Goal: Communication & Community: Ask a question

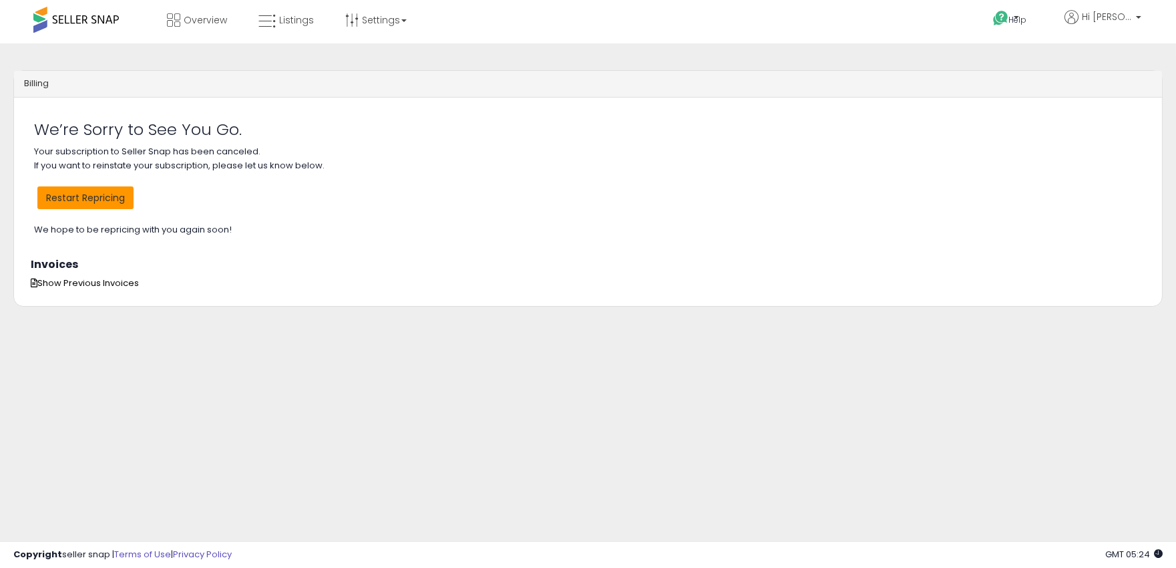
click at [110, 202] on button "Restart Repricing" at bounding box center [85, 197] width 96 height 23
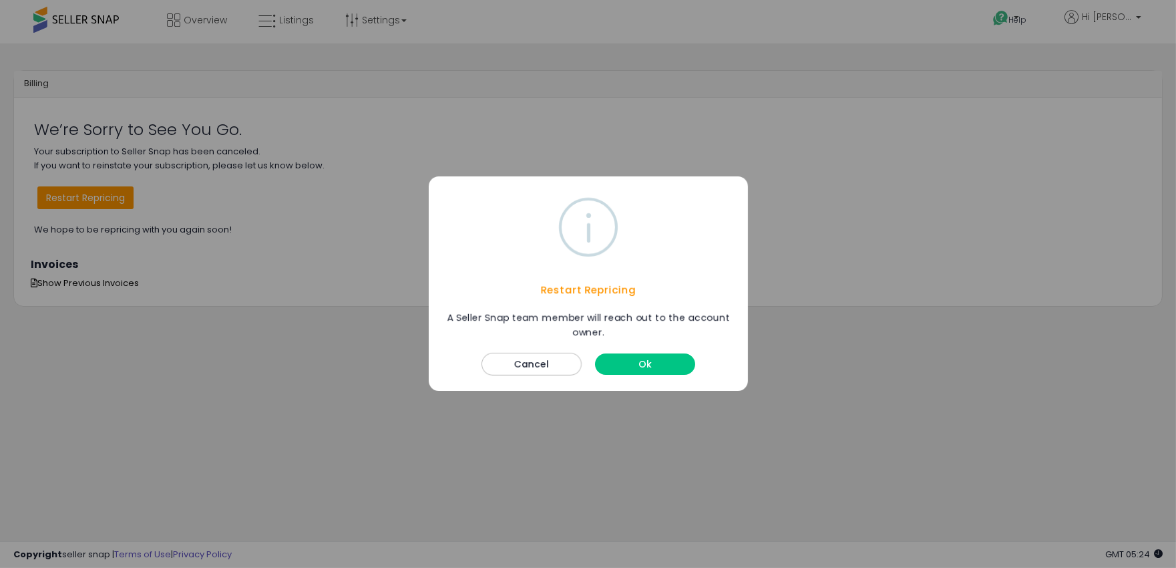
click at [655, 357] on button "Ok" at bounding box center [645, 364] width 100 height 21
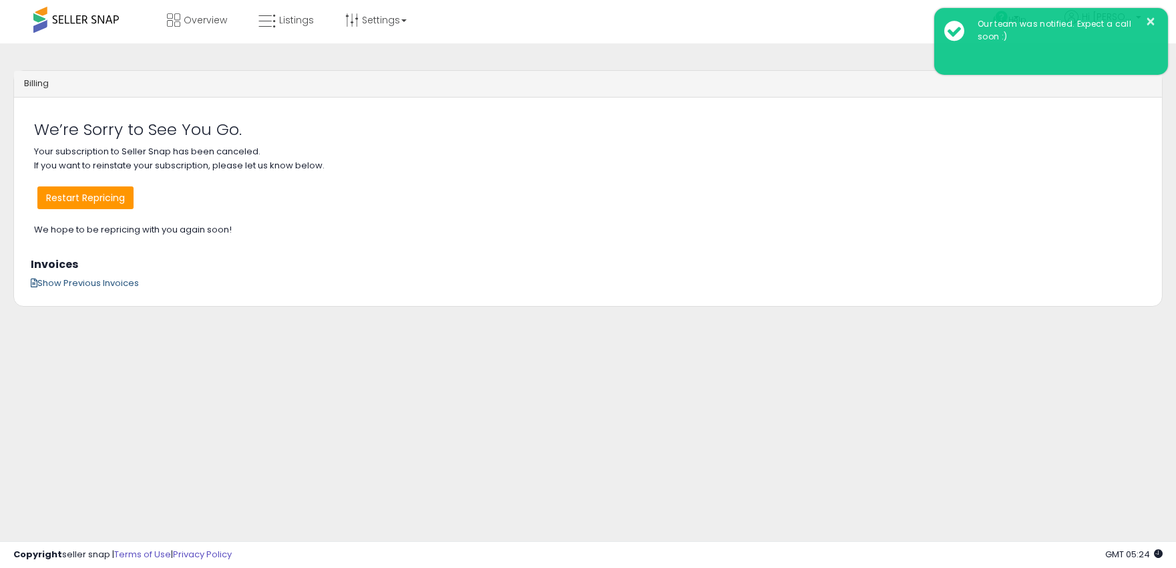
click at [100, 282] on span "Show Previous Invoices" at bounding box center [85, 283] width 108 height 13
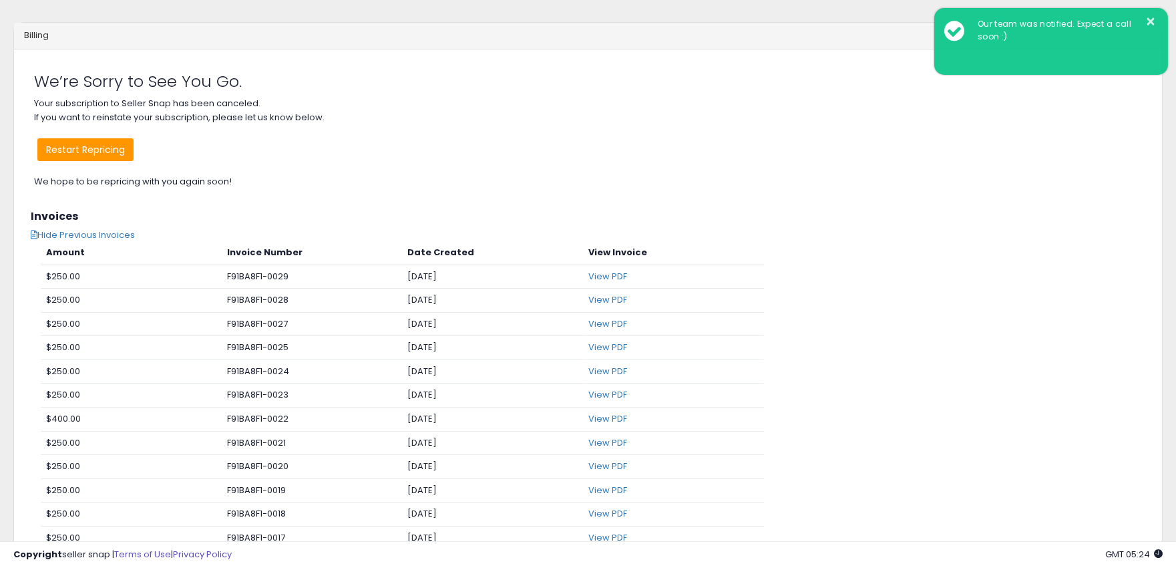
scroll to position [74, 0]
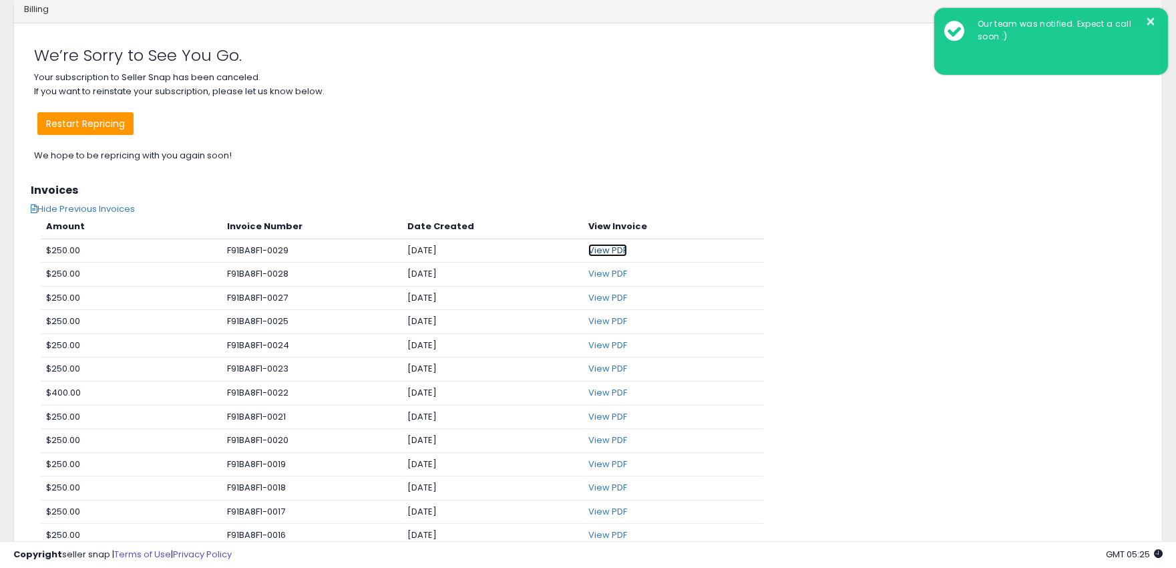
click at [610, 247] on link "View PDF" at bounding box center [607, 250] width 39 height 13
click at [600, 250] on link "View PDF" at bounding box center [607, 250] width 39 height 13
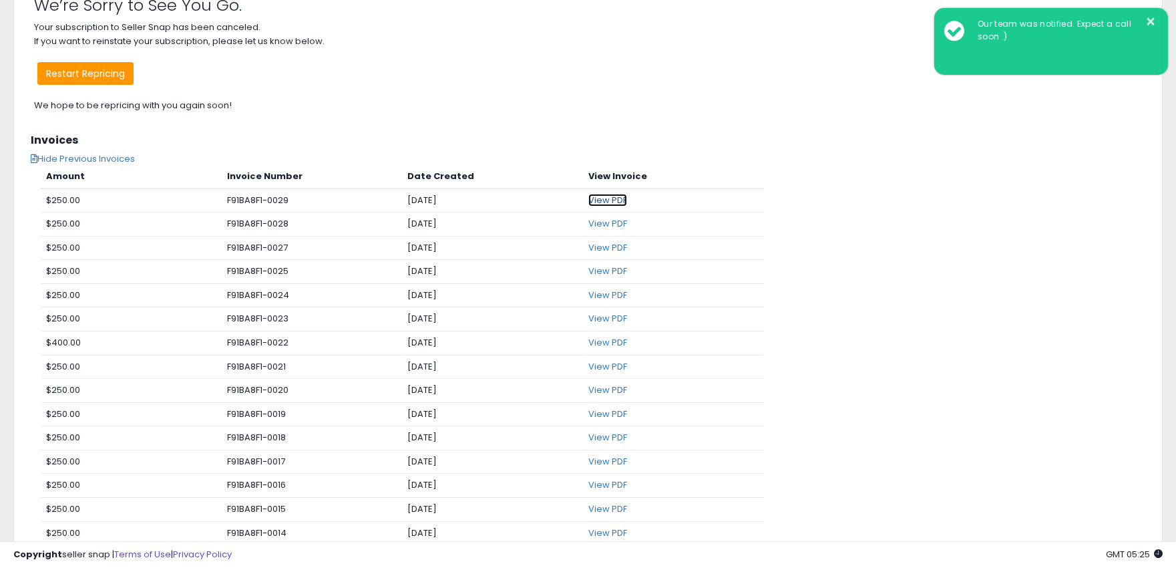
scroll to position [0, 0]
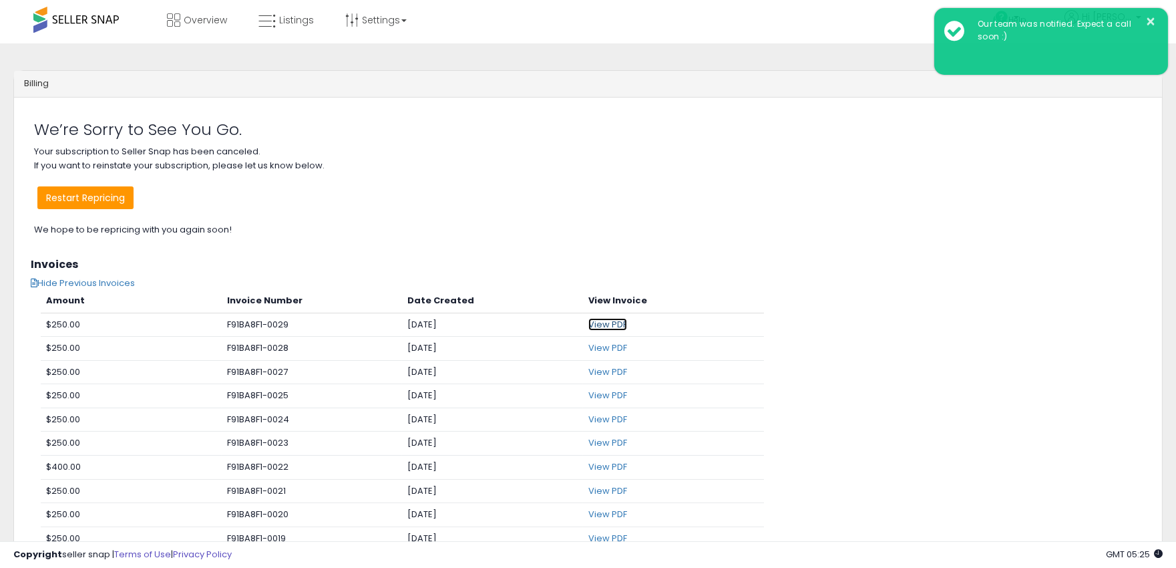
click at [606, 323] on link "View PDF" at bounding box center [607, 324] width 39 height 13
click at [248, 142] on div "We’re Sorry to See You Go. Your subscription to Seller Snap has been canceled. …" at bounding box center [588, 176] width 1128 height 136
click at [222, 191] on p "Your subscription to Seller Snap has been canceled. If you want to reinstate yo…" at bounding box center [588, 191] width 1108 height 92
click at [232, 228] on p "Your subscription to Seller Snap has been canceled. If you want to reinstate yo…" at bounding box center [588, 191] width 1108 height 92
drag, startPoint x: 232, startPoint y: 228, endPoint x: 21, endPoint y: 236, distance: 211.9
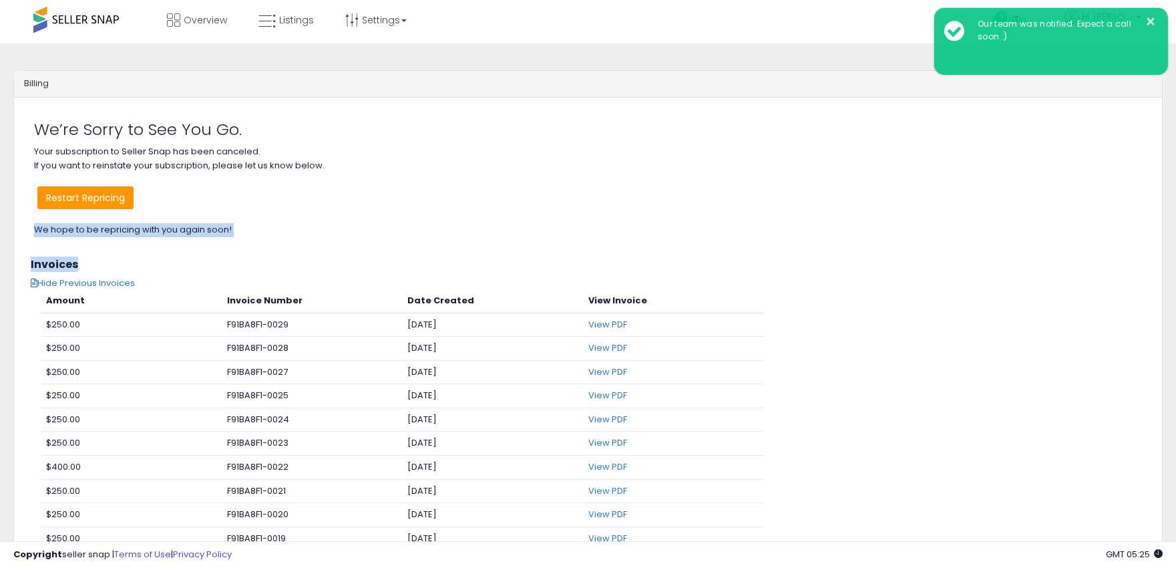
click at [24, 236] on div "Something went wrong when fetching customer data, please contact support. We’re…" at bounding box center [588, 553] width 1128 height 890
click at [52, 239] on div "We’re Sorry to See You Go. Your subscription to Seller Snap has been canceled. …" at bounding box center [588, 176] width 1128 height 136
click at [45, 230] on p "Your subscription to Seller Snap has been canceled. If you want to reinstate yo…" at bounding box center [588, 191] width 1108 height 92
drag, startPoint x: 45, startPoint y: 230, endPoint x: 230, endPoint y: 236, distance: 185.8
click at [230, 236] on p "Your subscription to Seller Snap has been canceled. If you want to reinstate yo…" at bounding box center [588, 191] width 1108 height 92
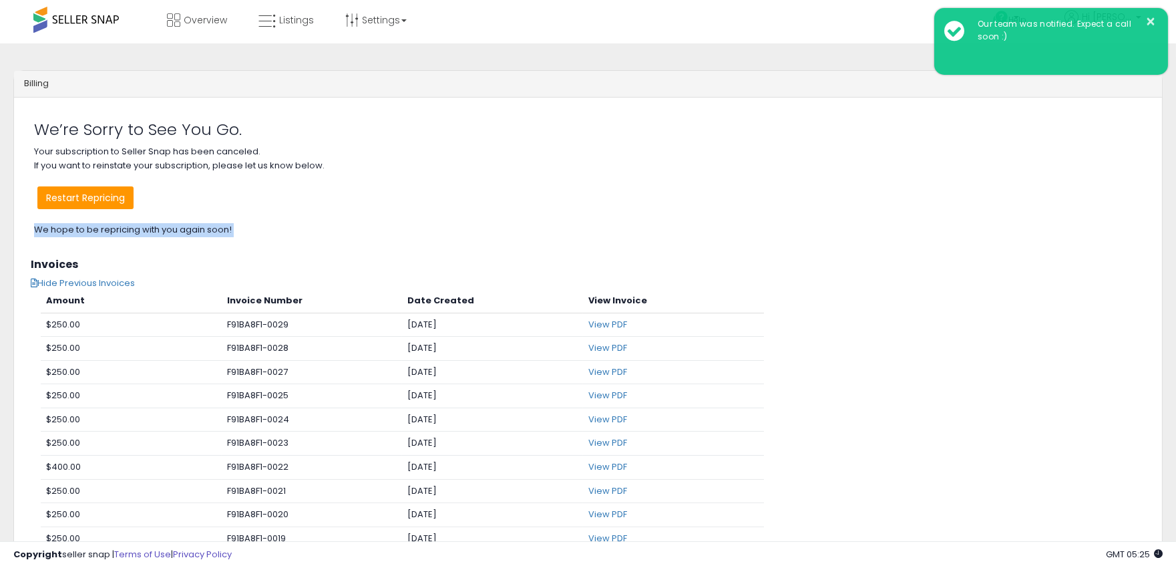
click at [230, 236] on p "Your subscription to Seller Snap has been canceled. If you want to reinstate yo…" at bounding box center [588, 191] width 1108 height 92
click at [204, 161] on p "Your subscription to Seller Snap has been canceled. If you want to reinstate yo…" at bounding box center [588, 191] width 1108 height 92
click at [464, 136] on h2 "We’re Sorry to See You Go." at bounding box center [588, 129] width 1108 height 17
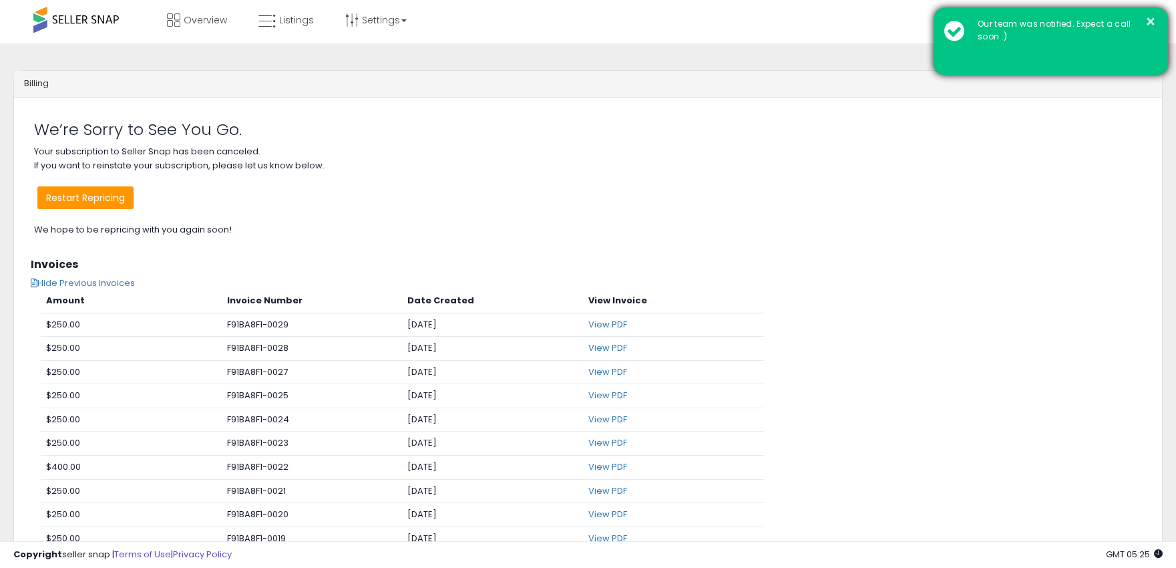
click at [1159, 20] on div "× Our team was notified. Expect a call soon :)" at bounding box center [1051, 41] width 234 height 67
click at [1147, 23] on button "×" at bounding box center [1151, 21] width 11 height 17
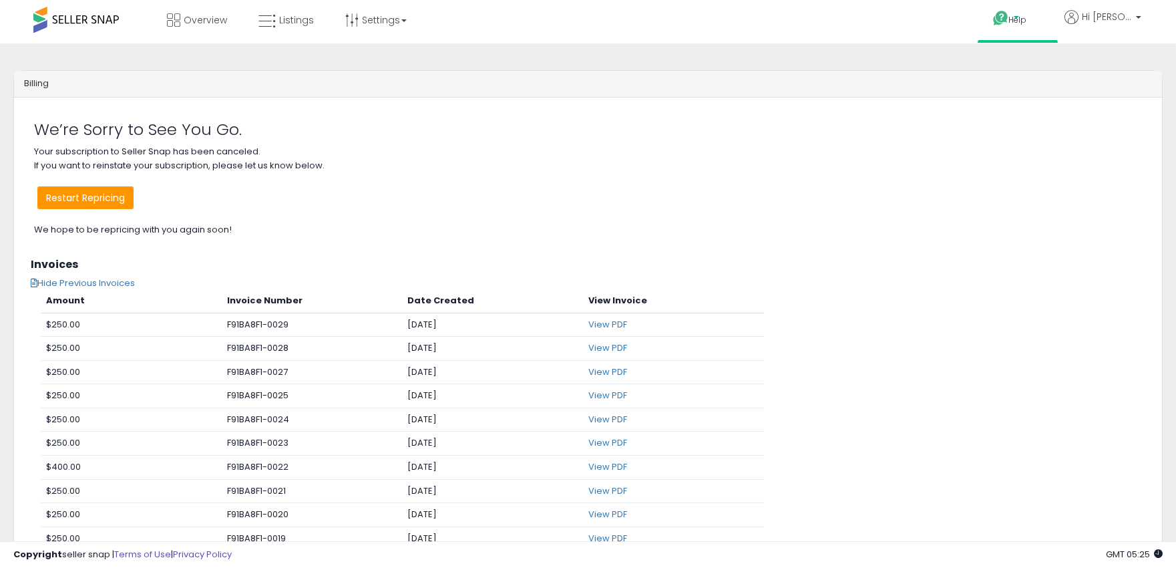
click at [1025, 20] on span "Help" at bounding box center [1018, 19] width 18 height 11
click at [1025, 65] on link "Contact Support" at bounding box center [1031, 67] width 72 height 13
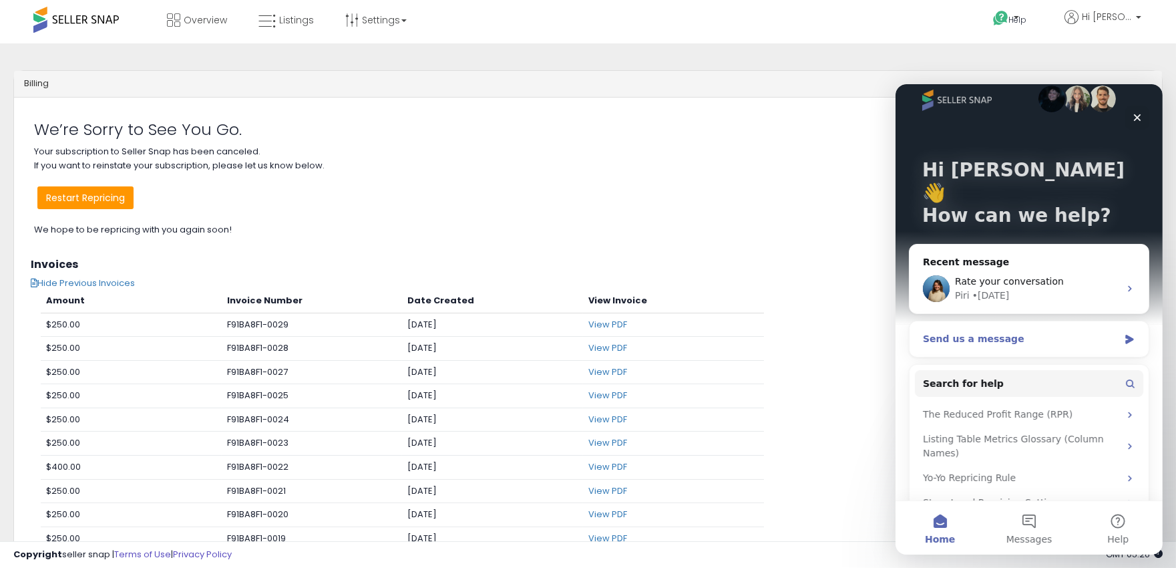
scroll to position [24, 0]
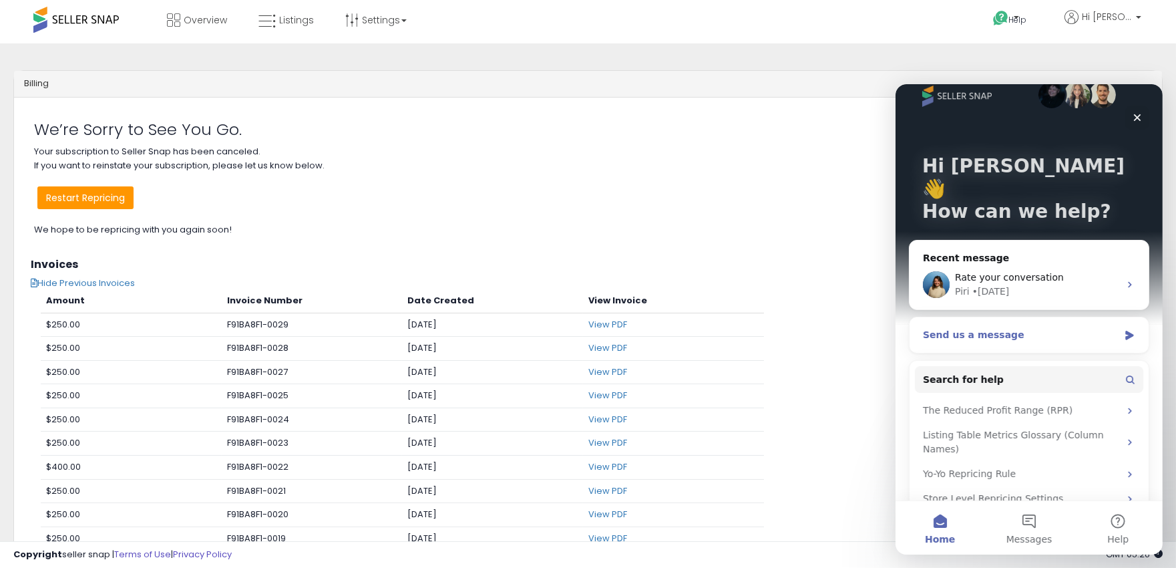
click at [1041, 327] on div "Send us a message" at bounding box center [1020, 334] width 196 height 14
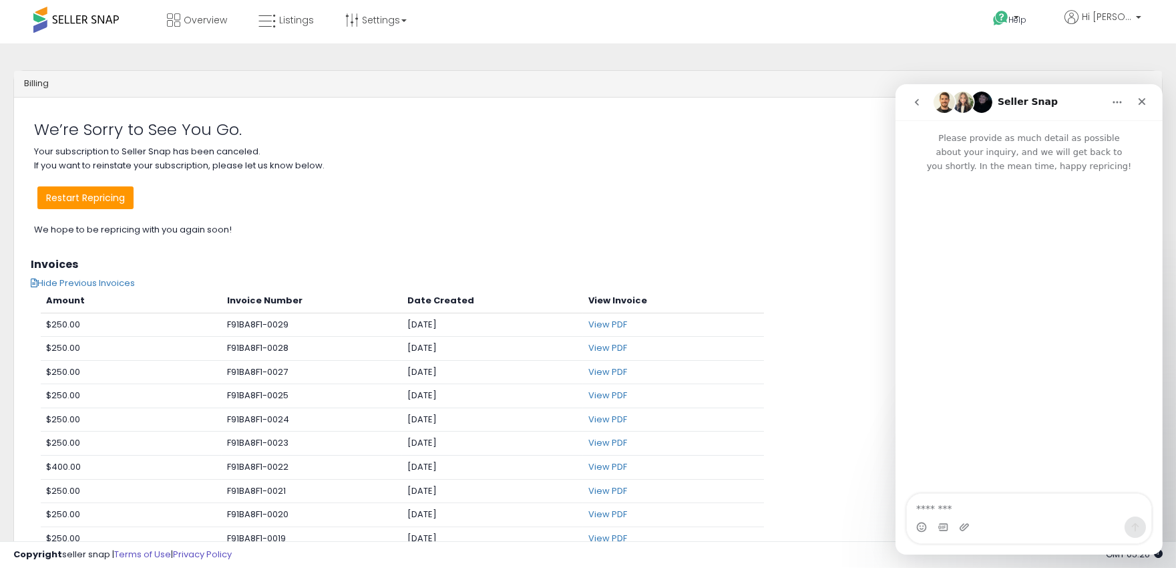
scroll to position [0, 0]
click at [41, 150] on p "Your subscription to Seller Snap has been canceled. If you want to reinstate yo…" at bounding box center [588, 191] width 1108 height 92
drag, startPoint x: 41, startPoint y: 150, endPoint x: 239, endPoint y: 146, distance: 198.4
click at [239, 146] on p "Your subscription to Seller Snap has been canceled. If you want to reinstate yo…" at bounding box center [588, 191] width 1108 height 92
copy p "Your subscription to Seller Snap has been canceled"
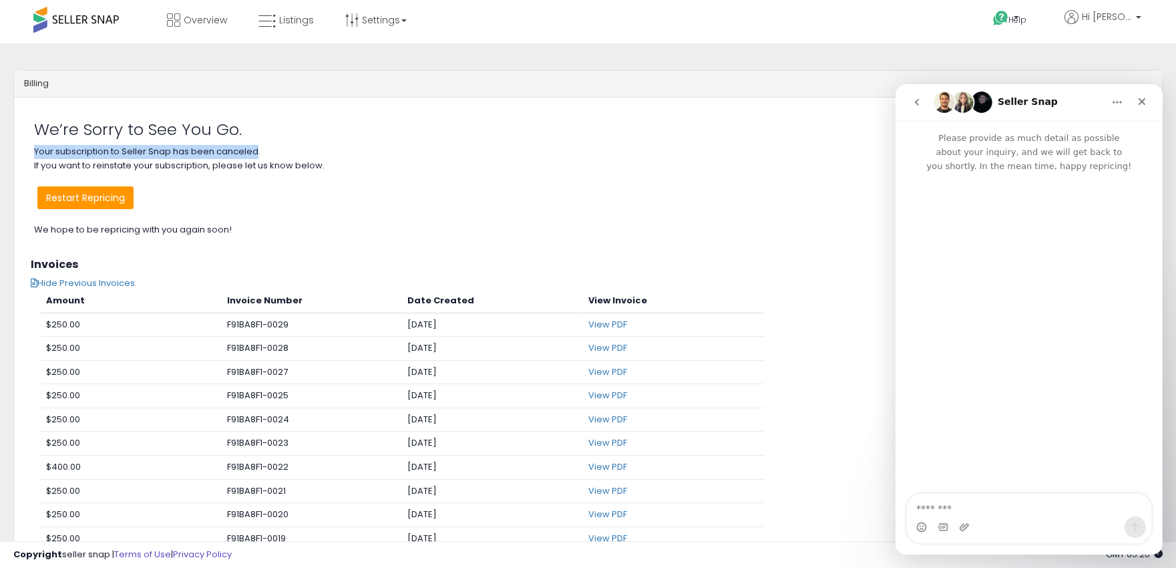
click at [319, 208] on p "Your subscription to Seller Snap has been canceled. If you want to reinstate yo…" at bounding box center [588, 191] width 1108 height 92
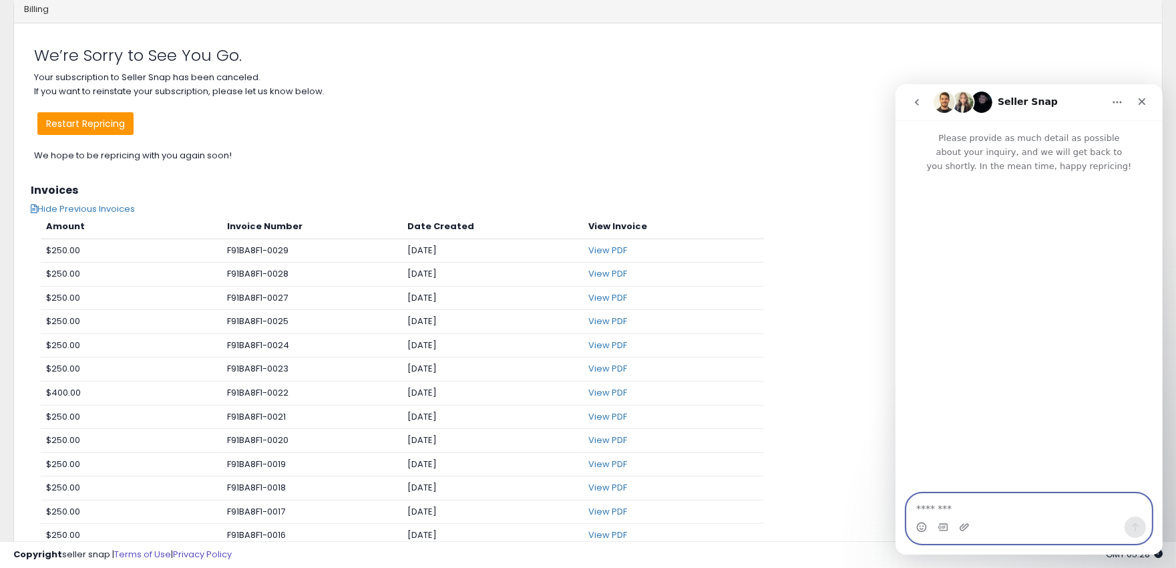
click at [942, 508] on textarea "Message…" at bounding box center [1028, 504] width 244 height 23
paste textarea "**********"
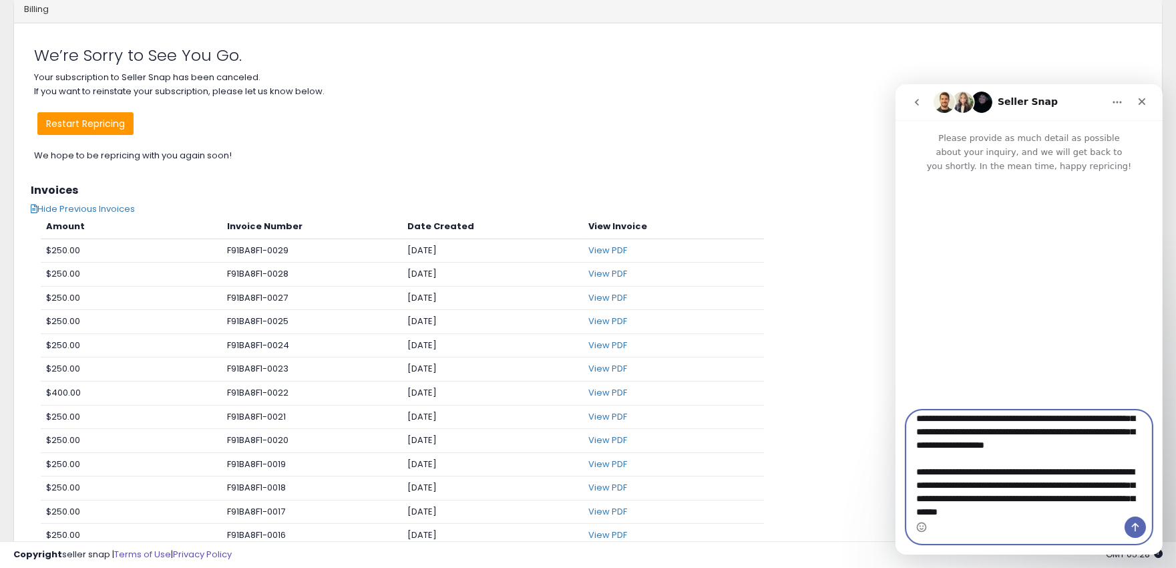
click at [952, 429] on textarea "**********" at bounding box center [1028, 463] width 244 height 106
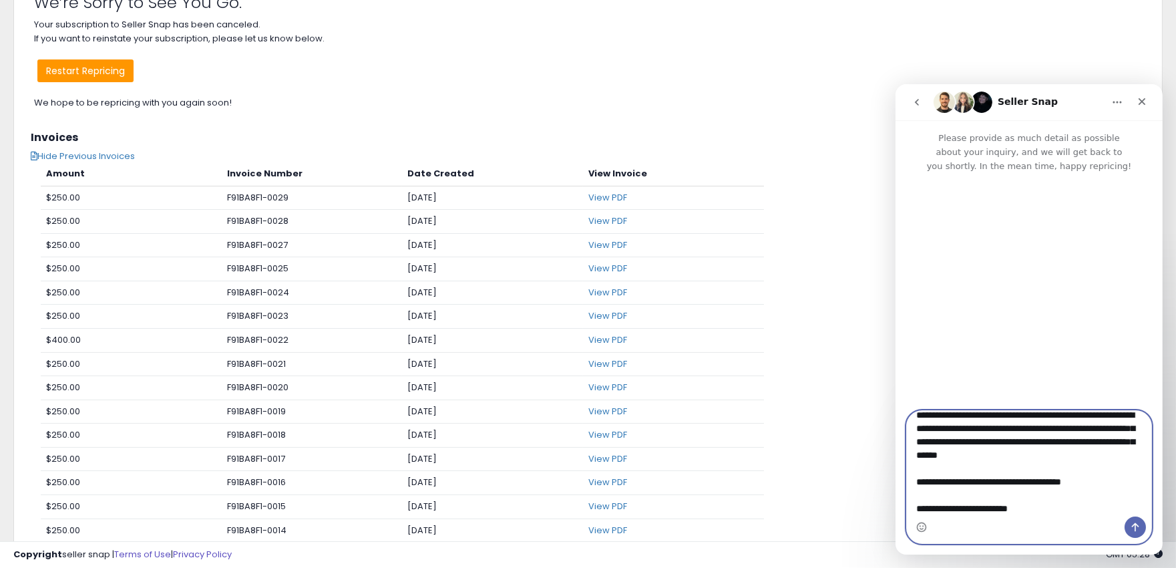
scroll to position [148, 0]
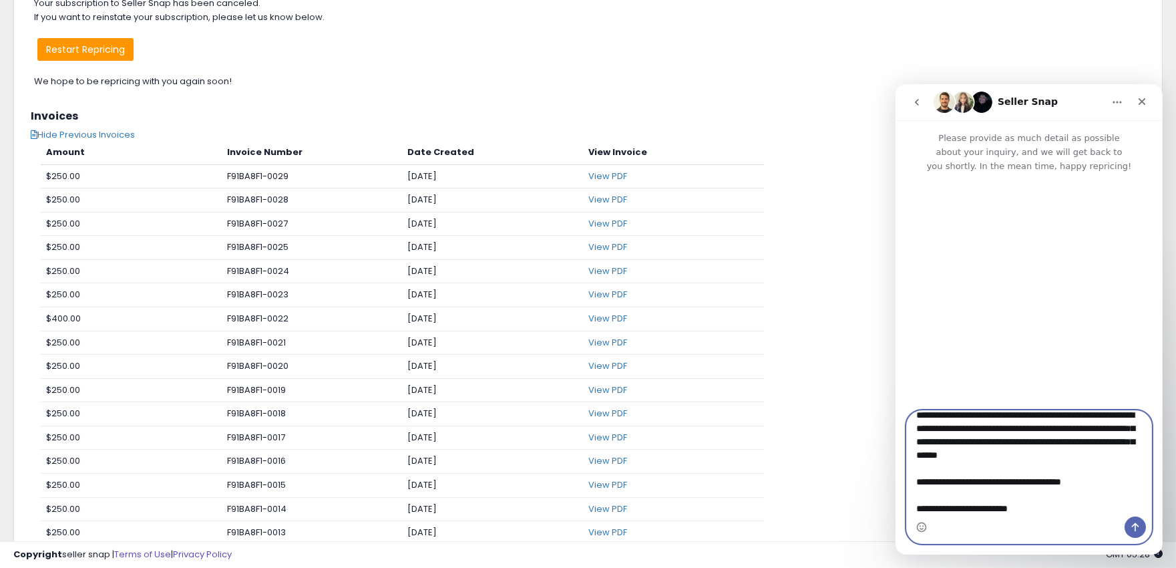
click at [1037, 506] on textarea "**********" at bounding box center [1028, 463] width 244 height 106
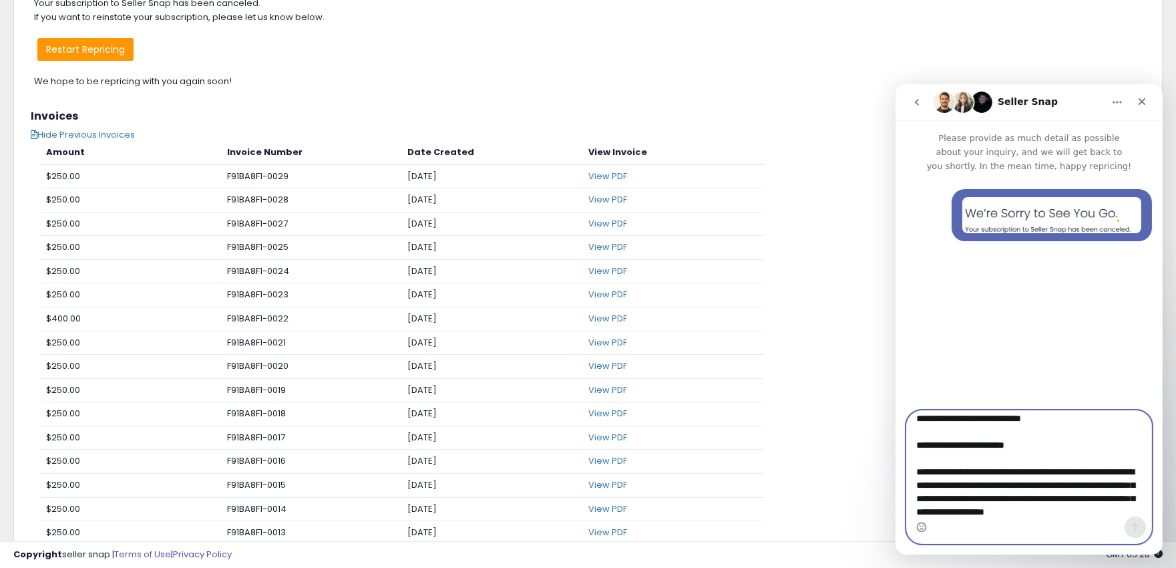
scroll to position [0, 0]
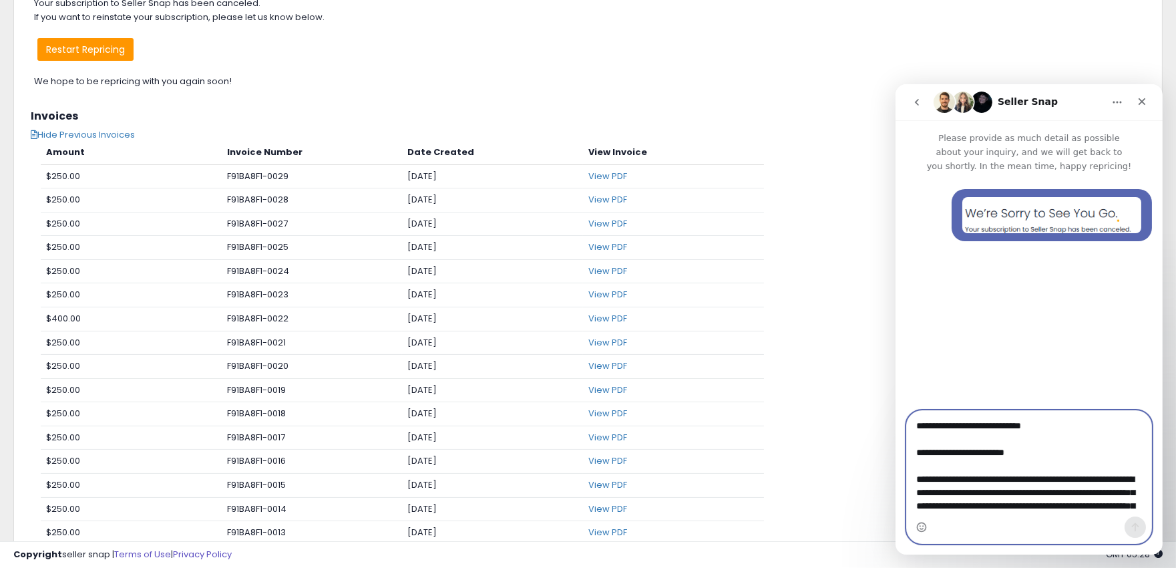
type textarea "**********"
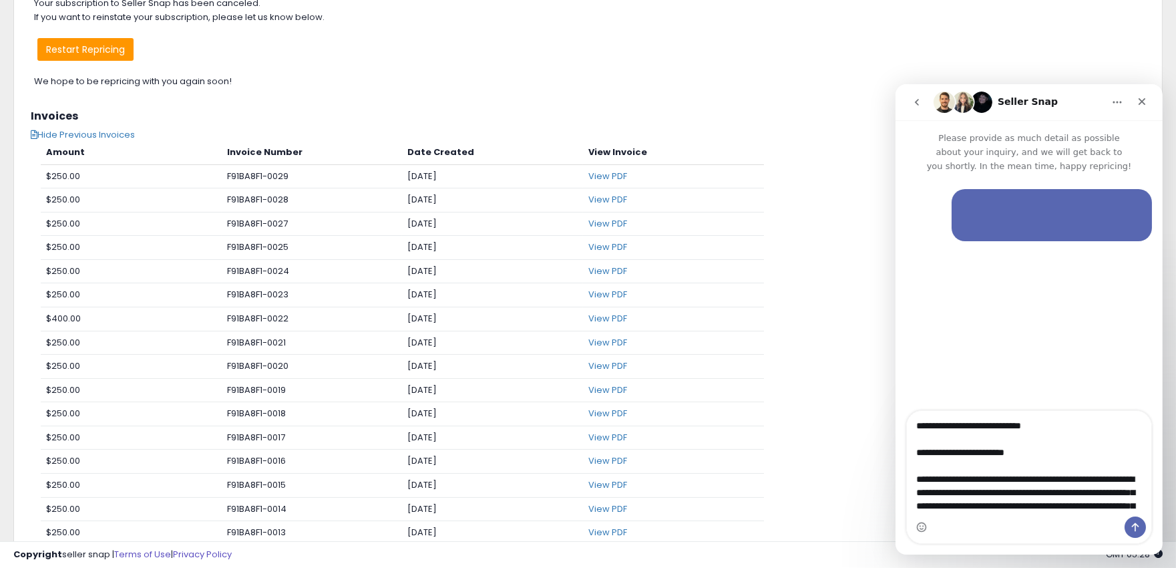
scroll to position [74, 0]
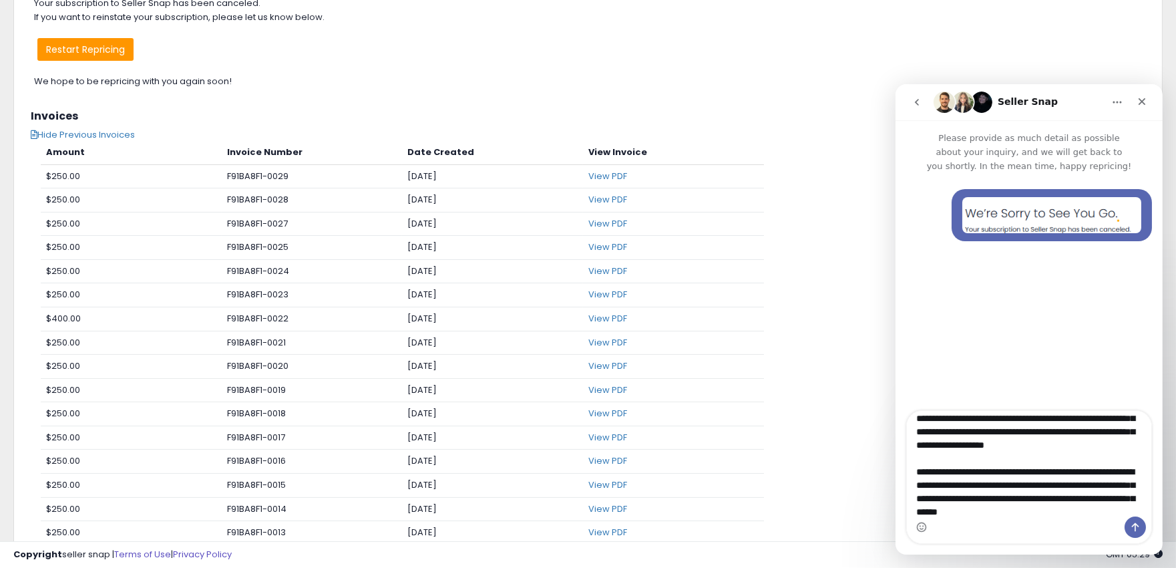
click at [1046, 416] on textarea "**********" at bounding box center [1028, 463] width 244 height 106
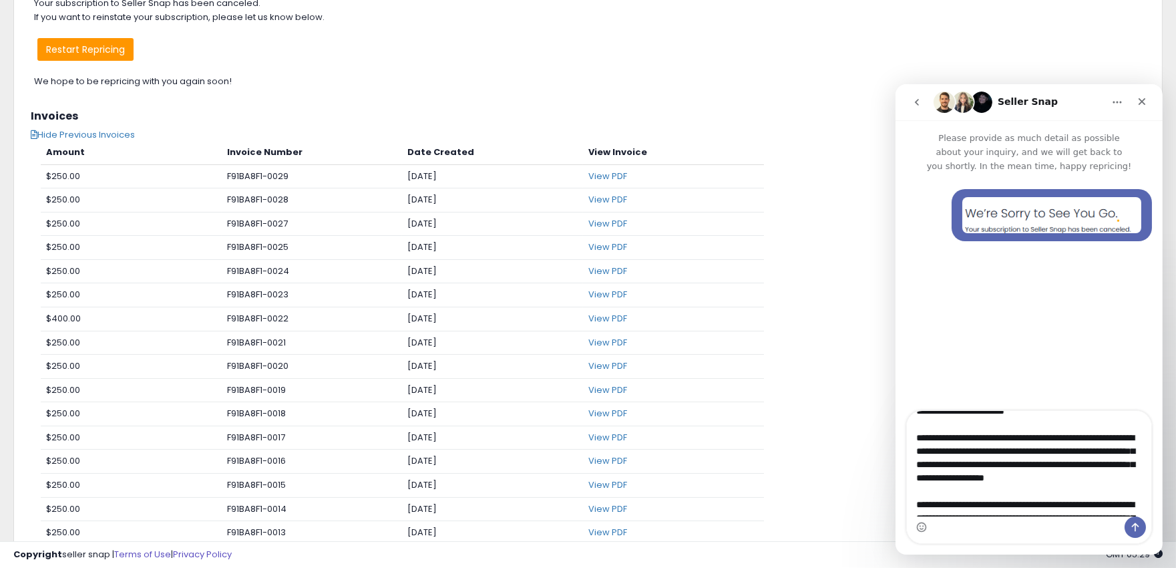
scroll to position [27, 0]
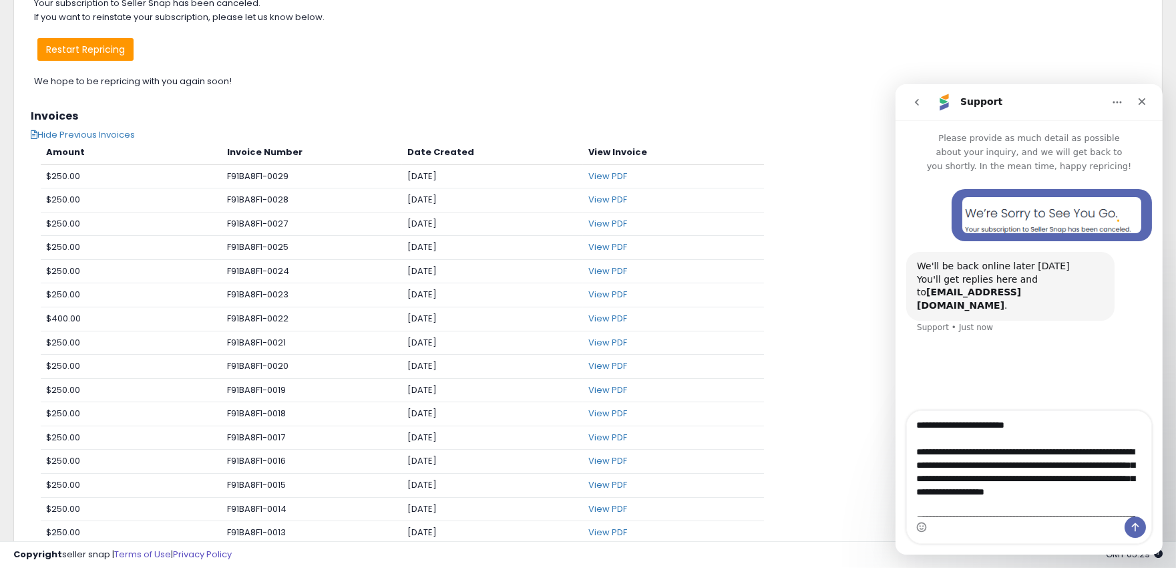
drag, startPoint x: 1046, startPoint y: 416, endPoint x: 951, endPoint y: 479, distance: 113.7
click at [951, 479] on textarea "**********" at bounding box center [1028, 463] width 244 height 106
type textarea "**********"
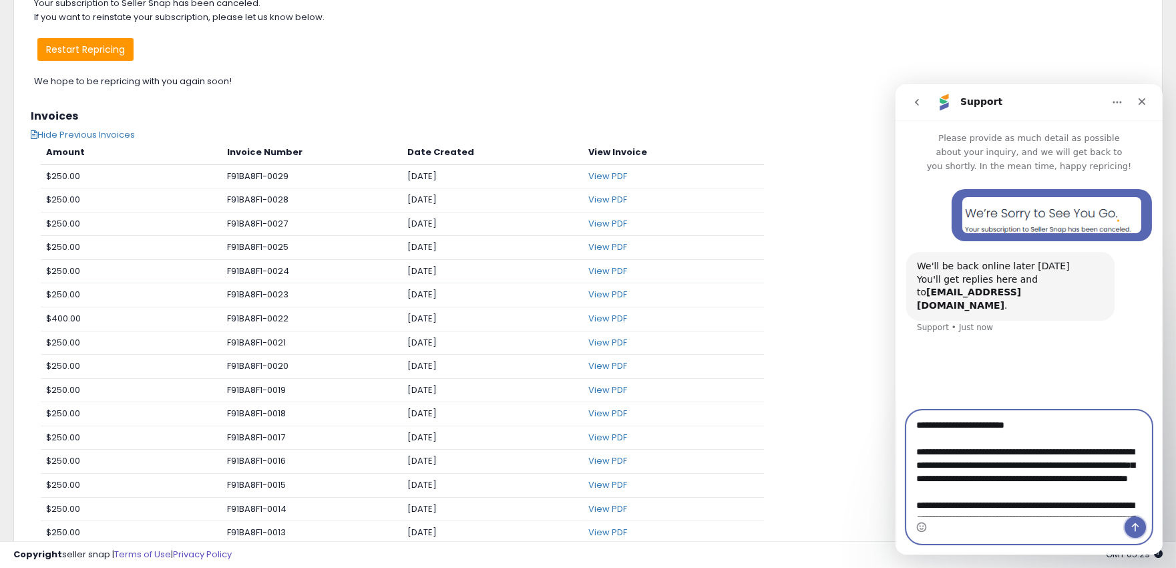
click at [1136, 522] on icon "Send a message…" at bounding box center [1134, 526] width 11 height 11
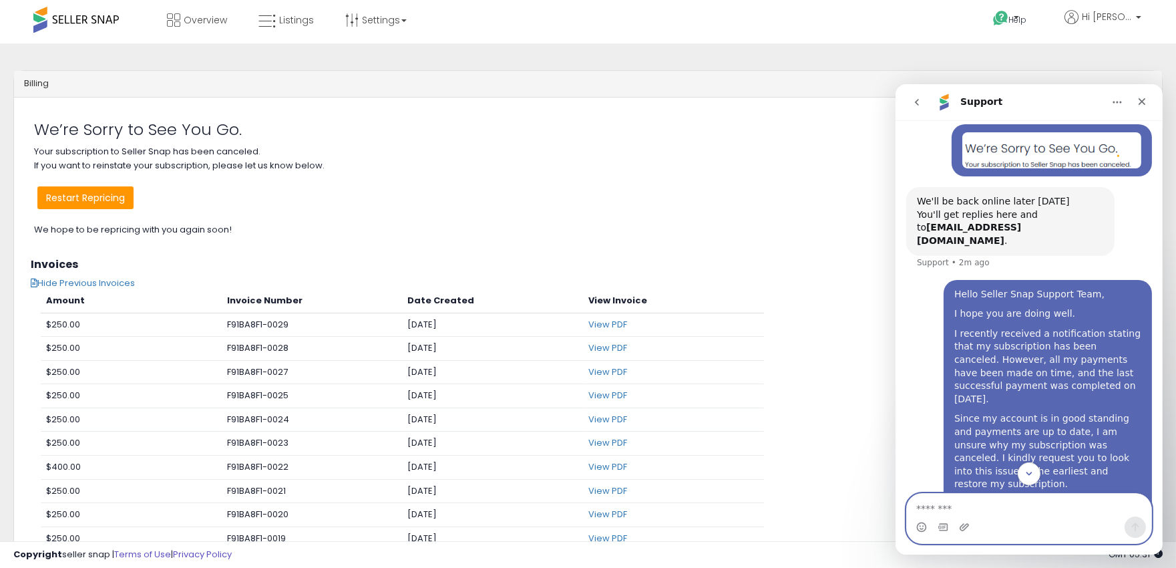
scroll to position [98, 0]
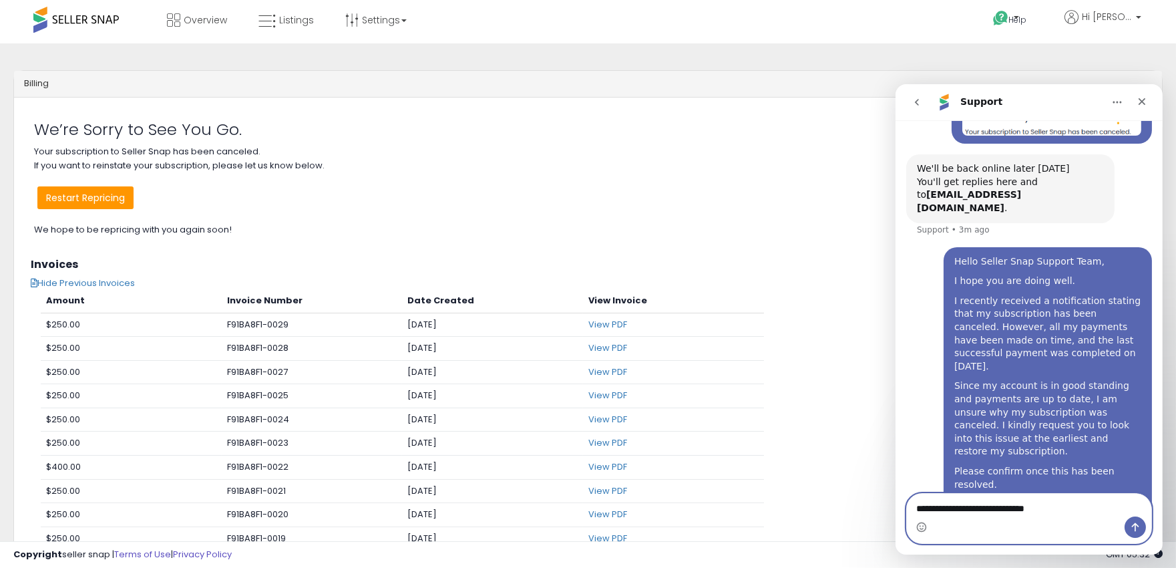
click at [973, 504] on textarea "**********" at bounding box center [1028, 504] width 244 height 23
paste textarea "**********"
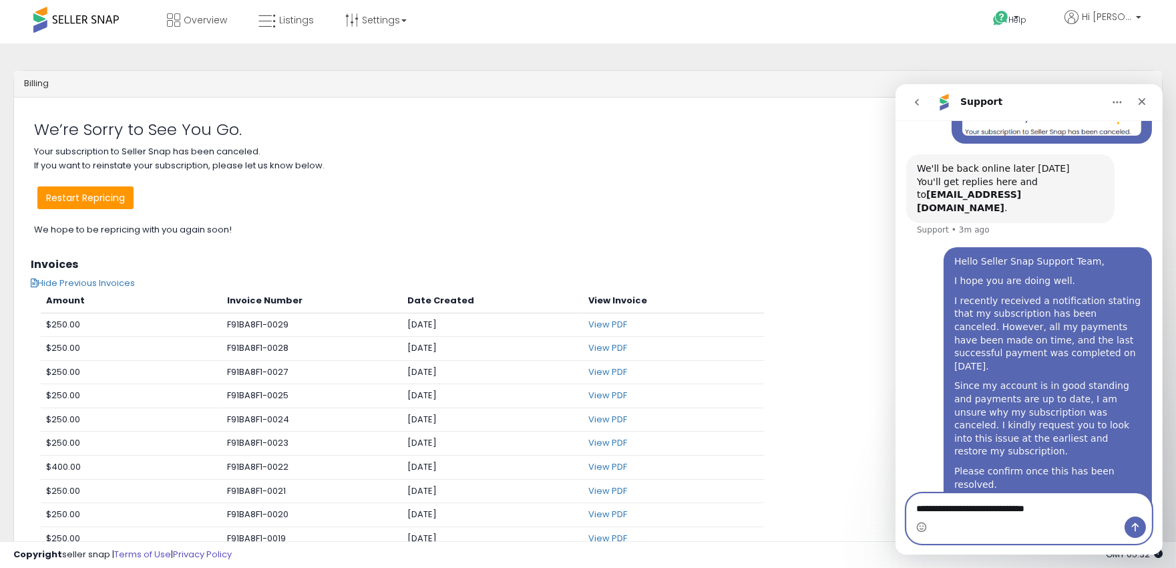
type textarea "**********"
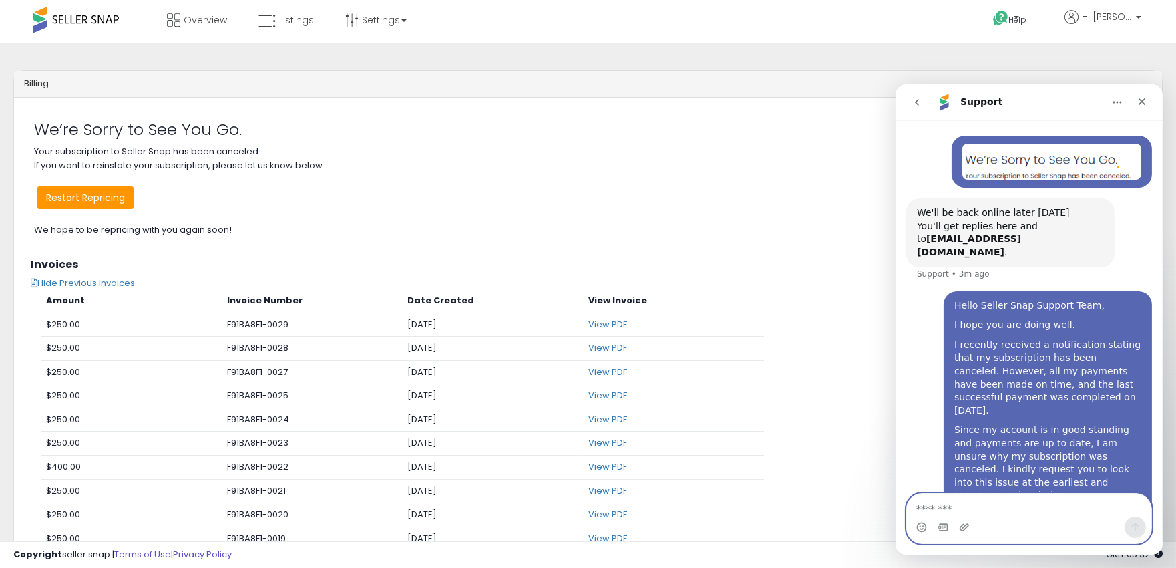
scroll to position [0, 0]
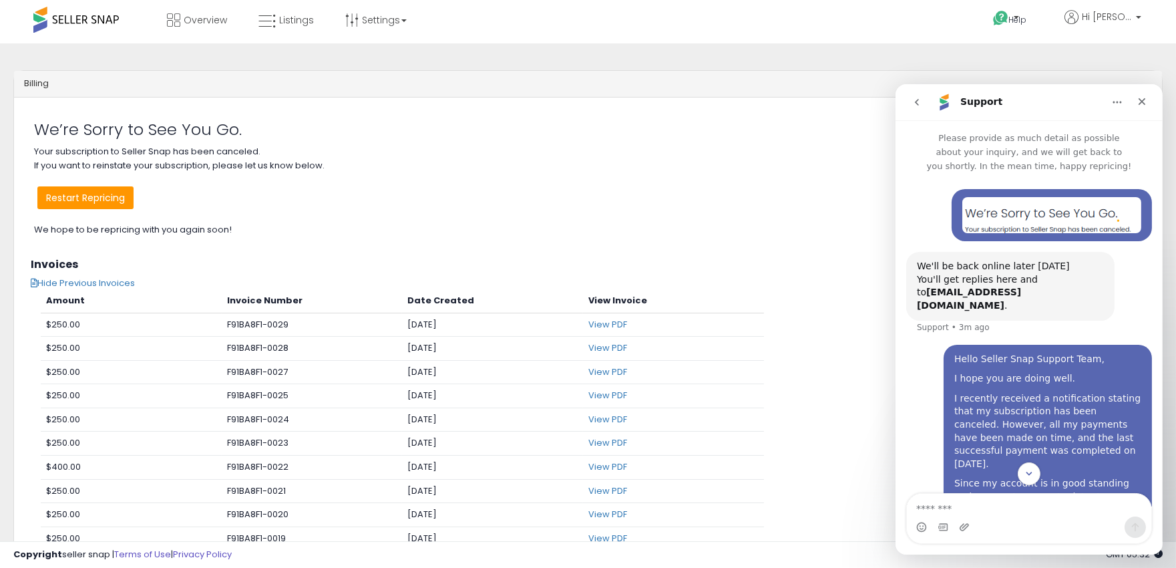
click at [1120, 101] on icon "Home" at bounding box center [1117, 102] width 9 height 2
click at [922, 96] on button "go back" at bounding box center [916, 101] width 25 height 25
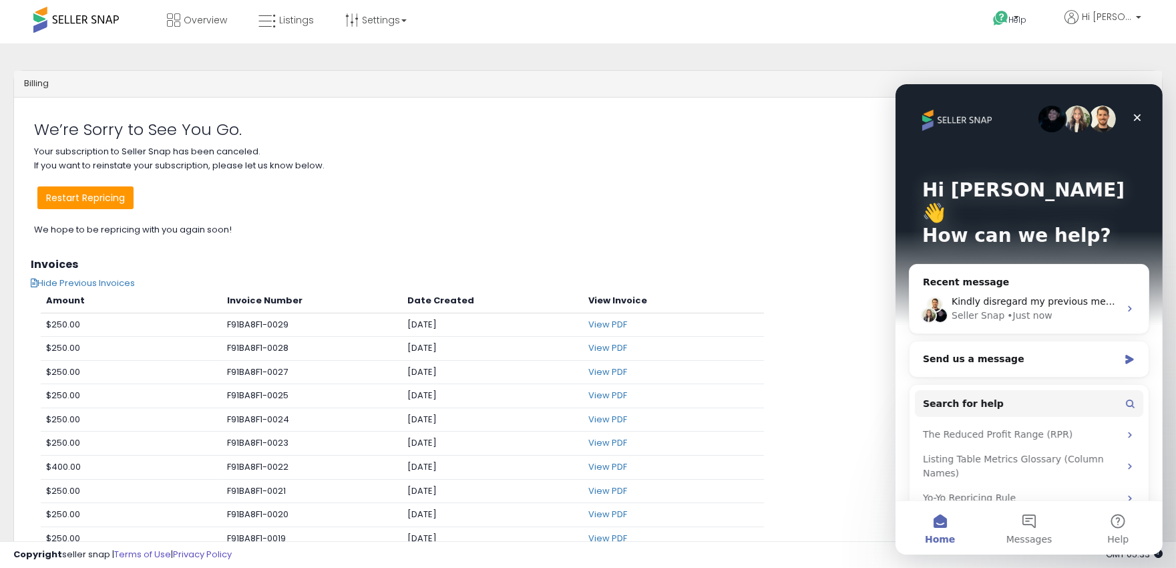
click at [189, 176] on p "Your subscription to Seller Snap has been canceled. If you want to reinstate yo…" at bounding box center [588, 191] width 1108 height 92
click at [826, 129] on h2 "We’re Sorry to See You Go." at bounding box center [588, 129] width 1108 height 17
click at [1137, 122] on div "Close" at bounding box center [1137, 117] width 24 height 24
